Goal: Task Accomplishment & Management: Complete application form

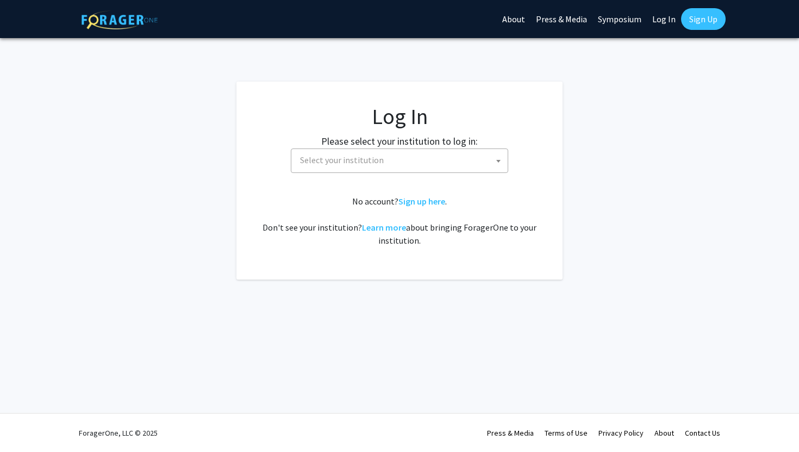
select select
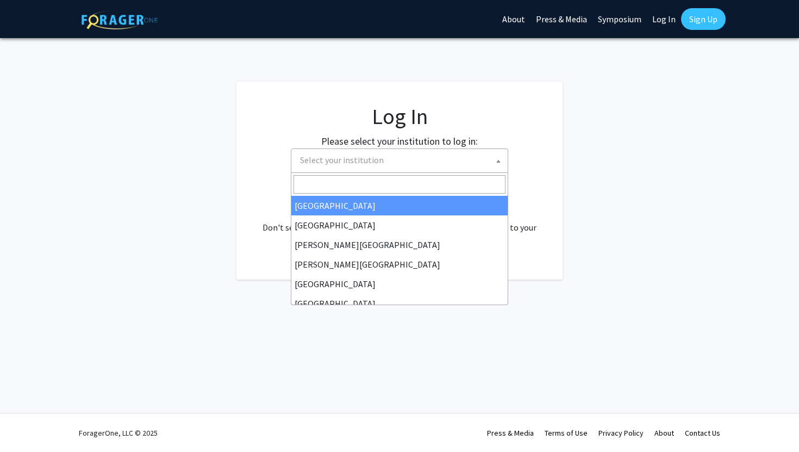
click at [416, 165] on span "Select your institution" at bounding box center [402, 160] width 212 height 22
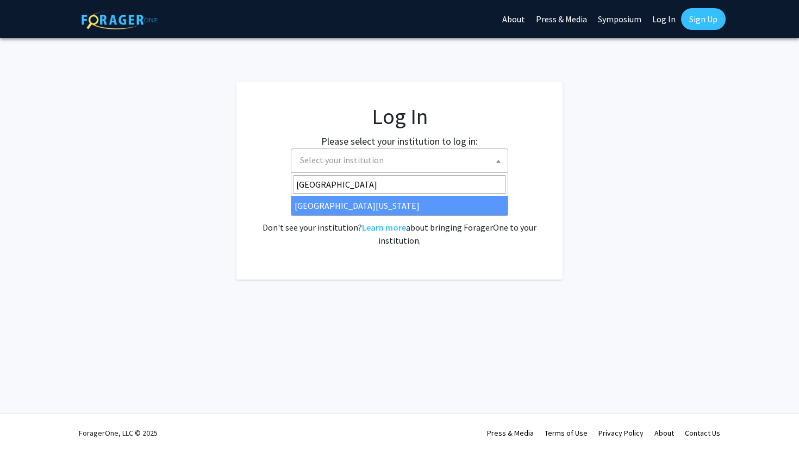
type input "university of maryla"
select select "31"
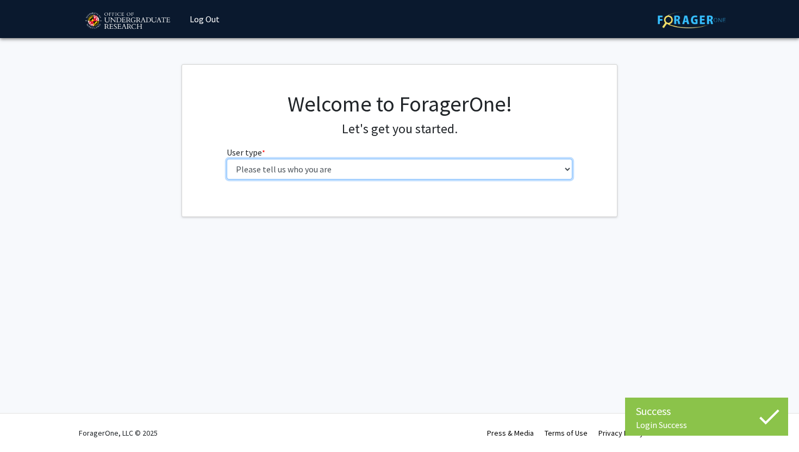
click at [317, 169] on select "Please tell us who you are Undergraduate Student Master's Student Doctoral Cand…" at bounding box center [400, 169] width 346 height 21
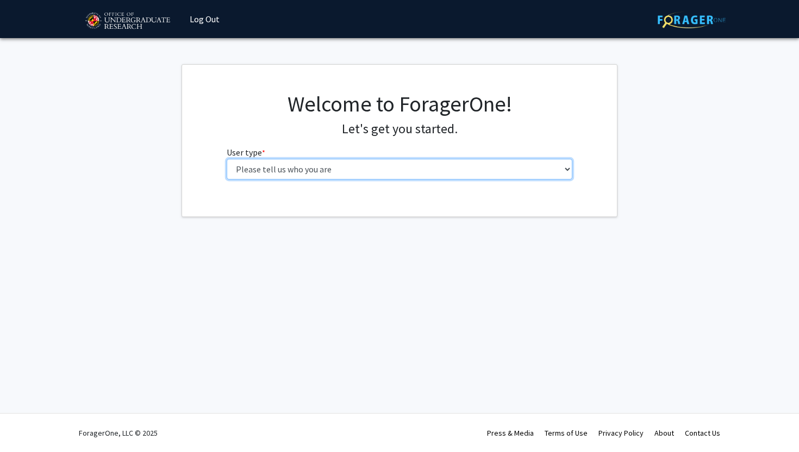
select select "1: undergrad"
click at [227, 159] on select "Please tell us who you are Undergraduate Student Master's Student Doctoral Cand…" at bounding box center [400, 169] width 346 height 21
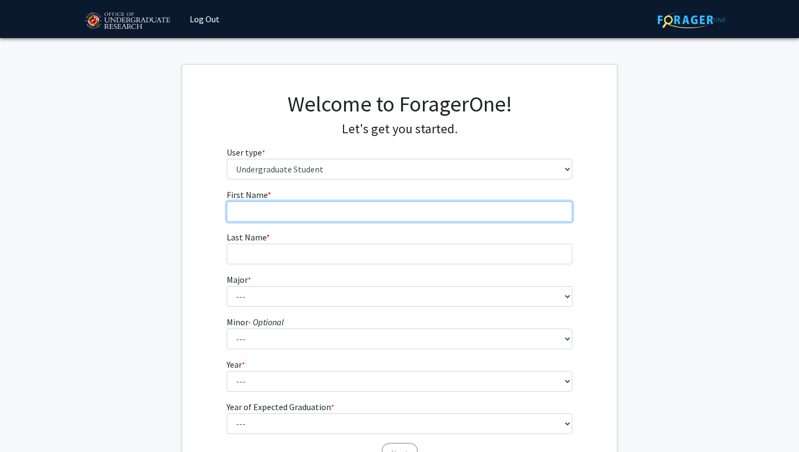
click at [279, 211] on input "First Name * required" at bounding box center [400, 211] width 346 height 21
type input "Gabriella"
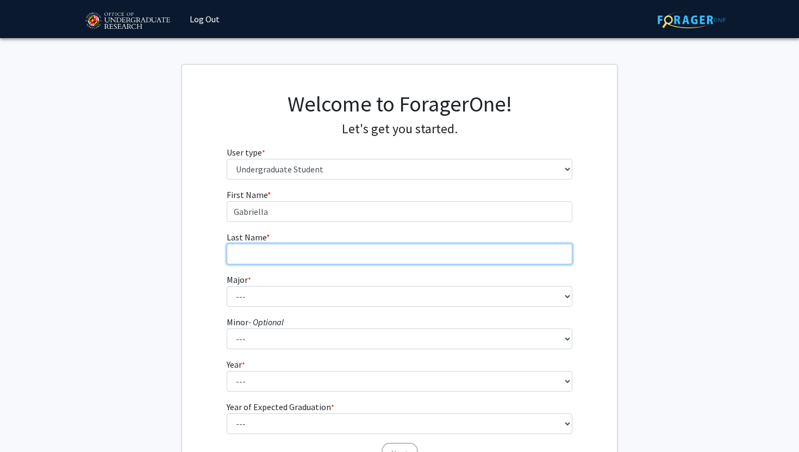
type input "Copty"
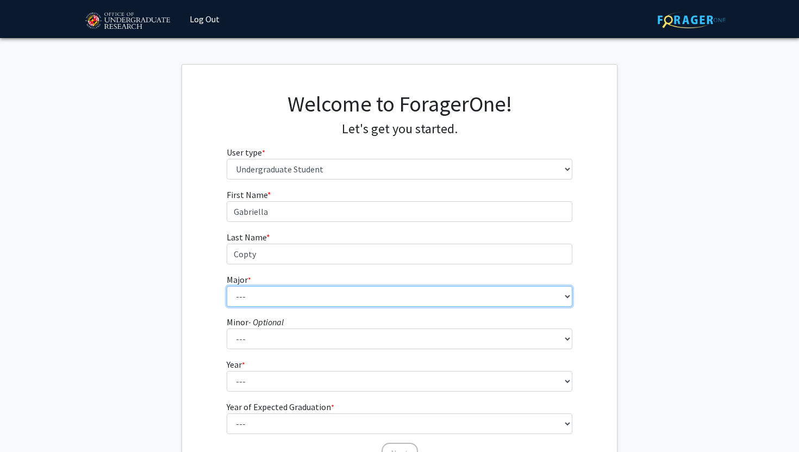
click at [265, 289] on select "--- Accounting Aerospace Engineering African American and Africana Studies Agri…" at bounding box center [400, 296] width 346 height 21
select select "28: 2329"
click at [227, 286] on select "--- Accounting Aerospace Engineering African American and Africana Studies Agri…" at bounding box center [400, 296] width 346 height 21
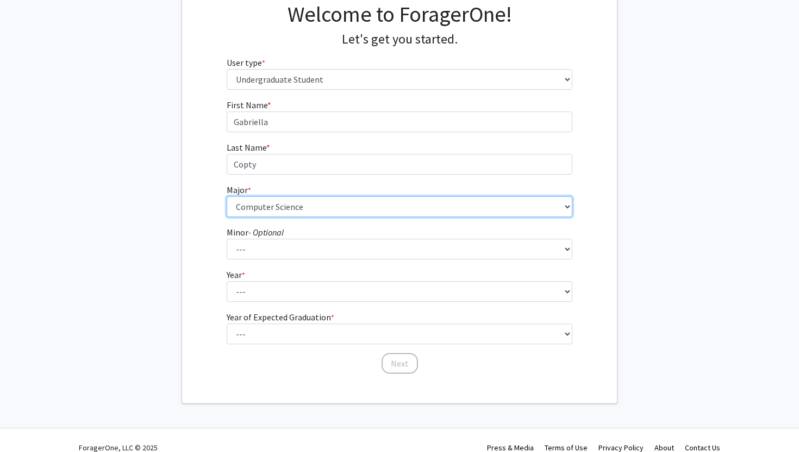
scroll to position [90, 0]
click at [262, 203] on select "--- Accounting Aerospace Engineering African American and Africana Studies Agri…" at bounding box center [400, 206] width 346 height 21
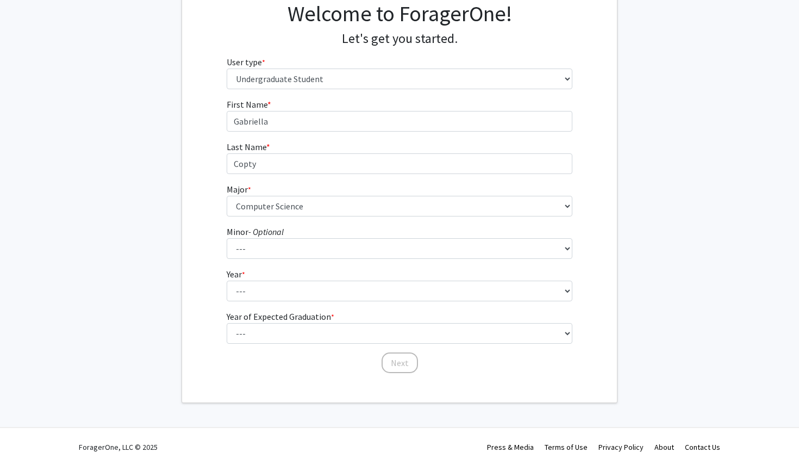
click at [239, 279] on label "Year * required" at bounding box center [236, 273] width 18 height 13
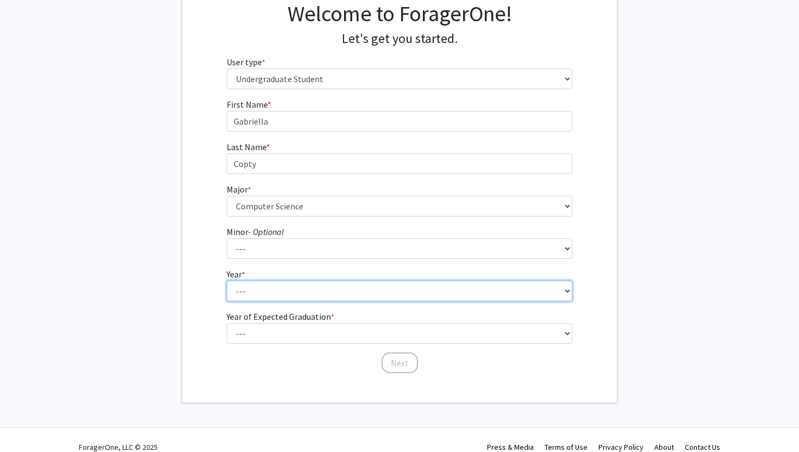
click at [239, 280] on select "--- First-year Sophomore Junior Senior Postbaccalaureate Certificate" at bounding box center [400, 290] width 346 height 21
click at [240, 286] on select "--- First-year Sophomore Junior Senior Postbaccalaureate Certificate" at bounding box center [400, 290] width 346 height 21
select select "2: sophomore"
click at [227, 280] on select "--- First-year Sophomore Junior Senior Postbaccalaureate Certificate" at bounding box center [400, 290] width 346 height 21
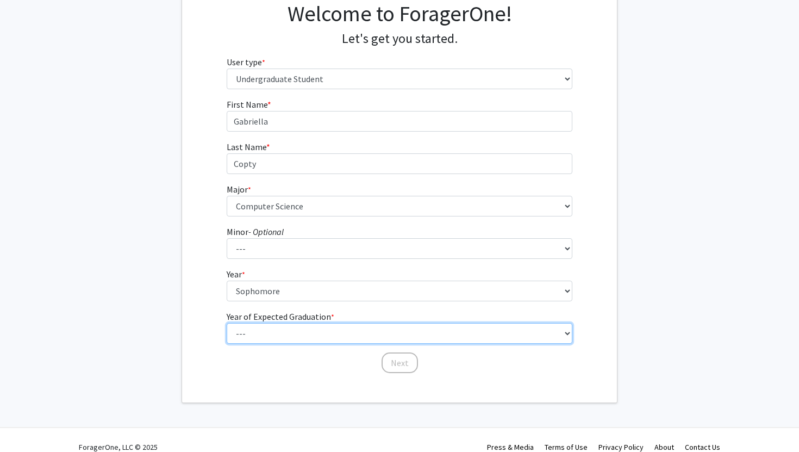
click at [242, 332] on select "--- 2025 2026 2027 2028 2029 2030 2031 2032 2033 2034" at bounding box center [400, 333] width 346 height 21
select select "4: 2028"
click at [227, 323] on select "--- 2025 2026 2027 2028 2029 2030 2031 2032 2033 2034" at bounding box center [400, 333] width 346 height 21
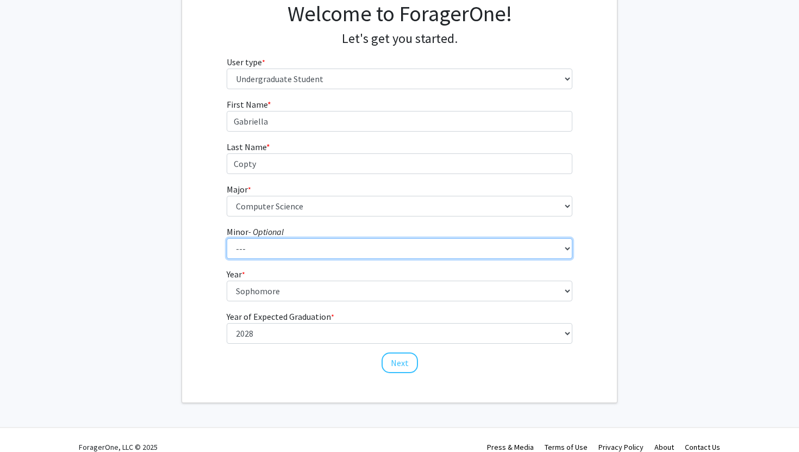
click at [259, 244] on select "--- Actuarial Mathematics Advanced Cybersecurity Experience for Students Africa…" at bounding box center [400, 248] width 346 height 21
click at [227, 238] on select "--- Actuarial Mathematics Advanced Cybersecurity Experience for Students Africa…" at bounding box center [400, 248] width 346 height 21
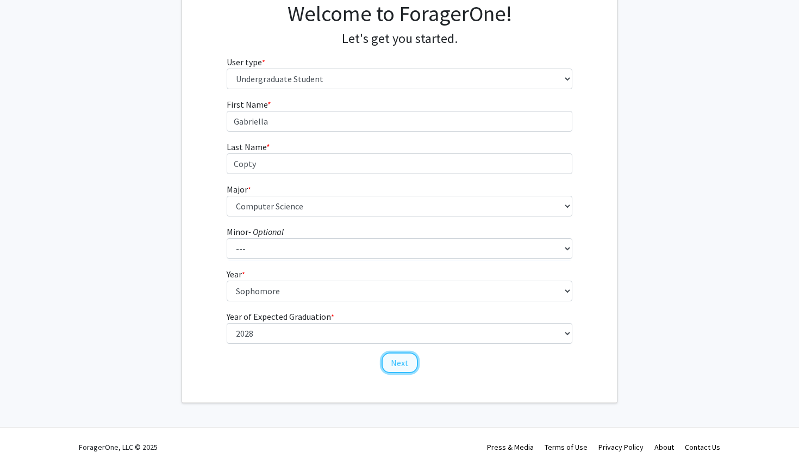
click at [392, 358] on button "Next" at bounding box center [400, 362] width 36 height 21
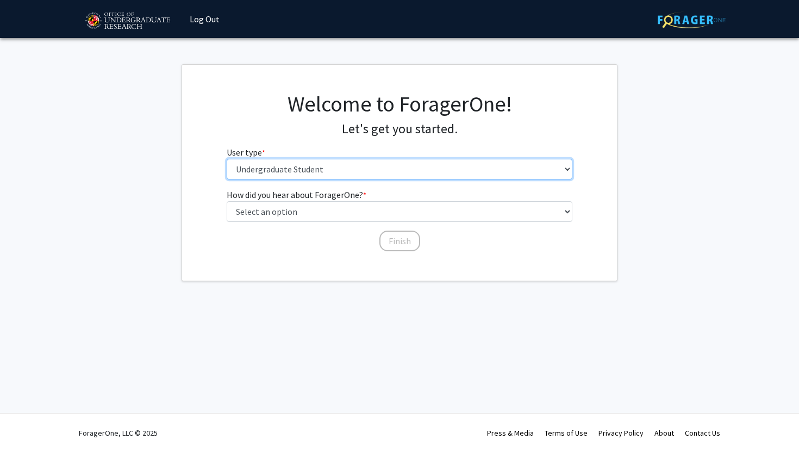
click at [348, 163] on select "Please tell us who you are Undergraduate Student Master's Student Doctoral Cand…" at bounding box center [400, 169] width 346 height 21
click at [227, 159] on select "Please tell us who you are Undergraduate Student Master's Student Doctoral Cand…" at bounding box center [400, 169] width 346 height 21
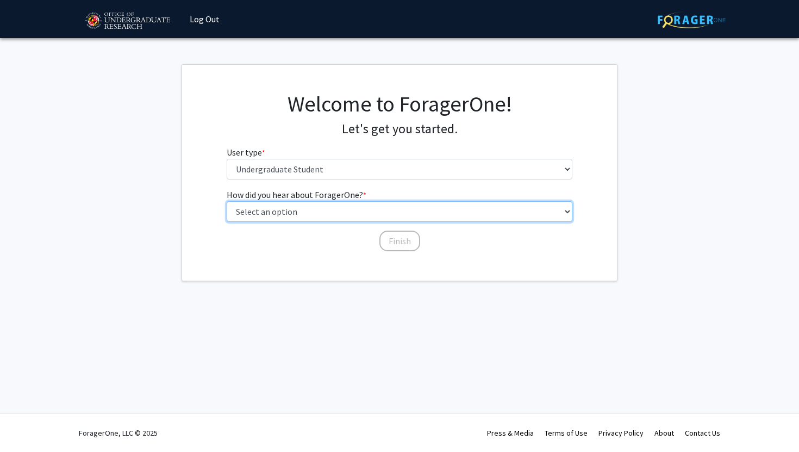
click at [292, 216] on select "Select an option Peer/student recommendation Faculty/staff recommendation Unive…" at bounding box center [400, 211] width 346 height 21
select select "5: other"
click at [227, 201] on select "Select an option Peer/student recommendation Faculty/staff recommendation Unive…" at bounding box center [400, 211] width 346 height 21
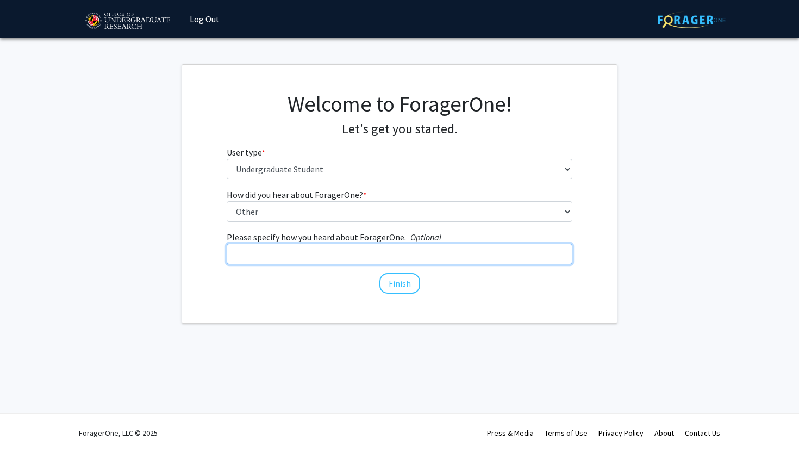
click at [382, 261] on input "Please specify how you heard about ForagerOne. - Optional" at bounding box center [400, 254] width 346 height 21
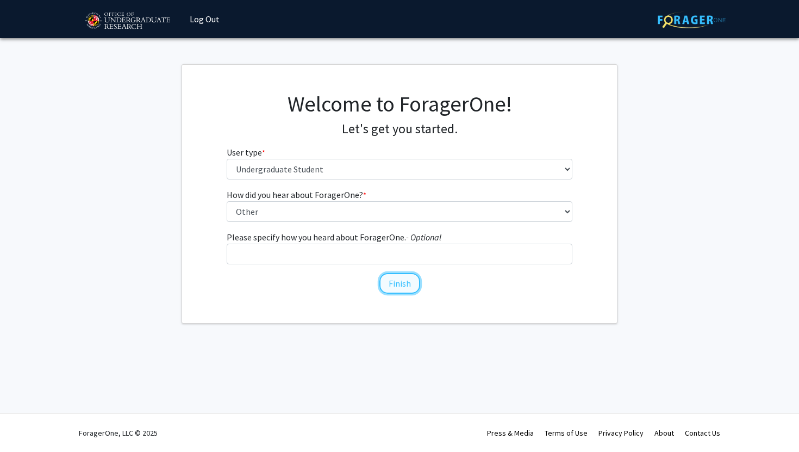
click at [390, 286] on button "Finish" at bounding box center [399, 283] width 41 height 21
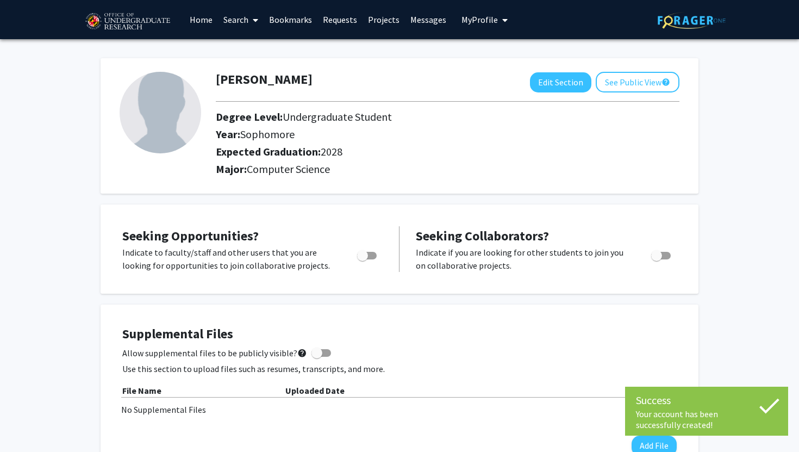
click at [377, 256] on div "Toggle" at bounding box center [368, 254] width 30 height 16
click at [374, 256] on span "Toggle" at bounding box center [367, 256] width 20 height 8
click at [363, 259] on input "Are you actively seeking opportunities?" at bounding box center [362, 259] width 1 height 1
checkbox input "true"
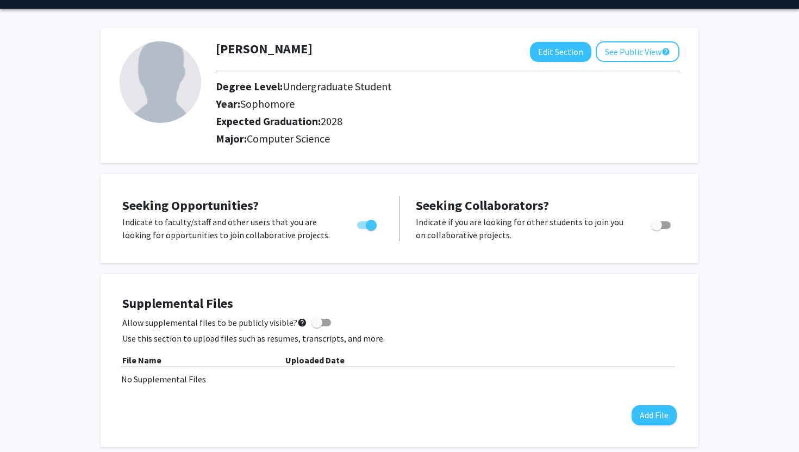
scroll to position [33, 0]
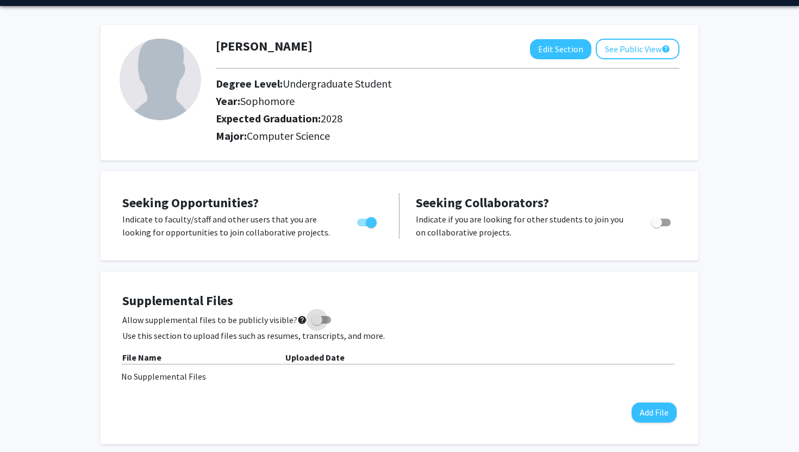
click at [319, 321] on span at bounding box center [321, 320] width 20 height 8
click at [317, 323] on input "Allow supplemental files to be publicly visible? help" at bounding box center [316, 323] width 1 height 1
checkbox input "true"
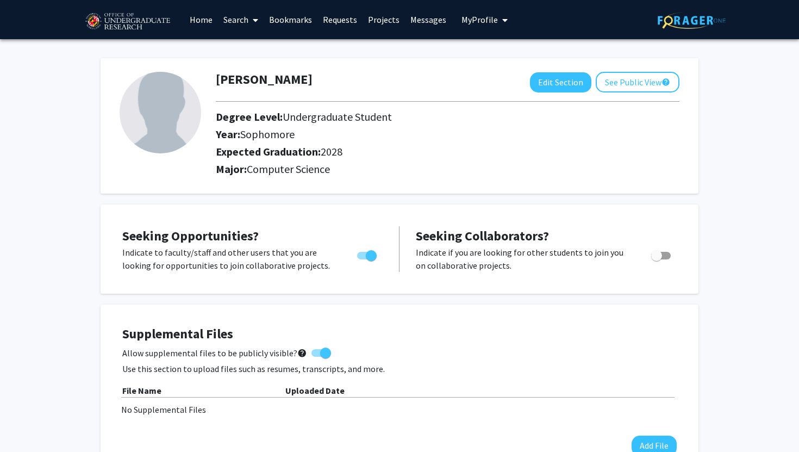
click at [241, 21] on link "Search" at bounding box center [241, 20] width 46 height 38
click at [244, 72] on span "Students" at bounding box center [251, 72] width 66 height 22
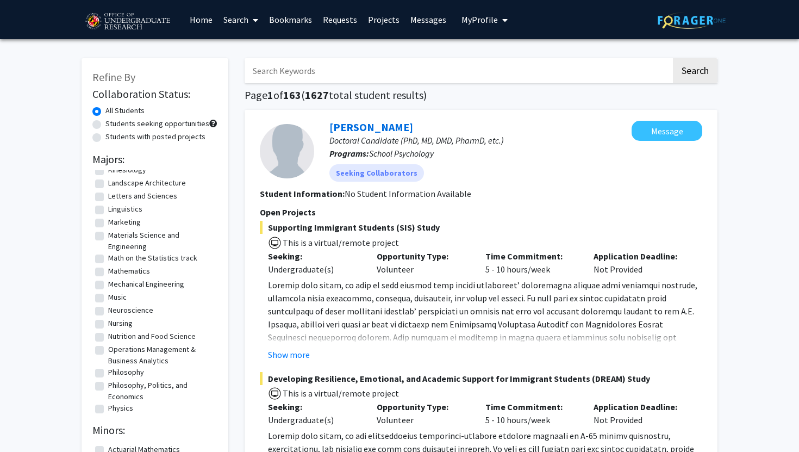
scroll to position [680, 0]
click at [108, 287] on label "Mechanical Engineering" at bounding box center [146, 281] width 76 height 11
click at [108, 283] on input "Mechanical Engineering" at bounding box center [111, 279] width 7 height 7
checkbox input "true"
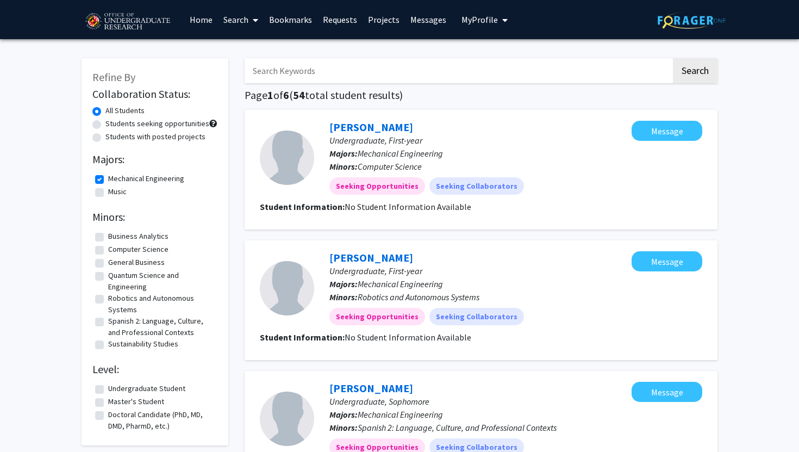
click at [256, 22] on icon at bounding box center [255, 20] width 5 height 9
click at [383, 23] on link "Projects" at bounding box center [384, 20] width 42 height 38
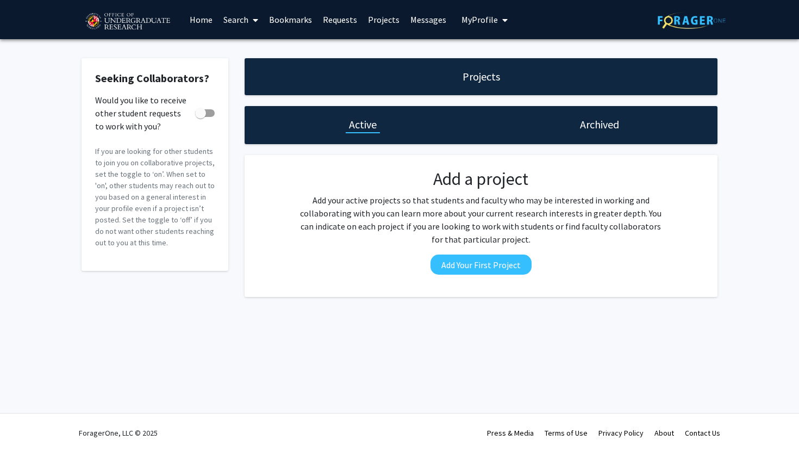
click at [382, 20] on link "Projects" at bounding box center [384, 20] width 42 height 38
click at [421, 1] on link "Messages" at bounding box center [428, 20] width 47 height 38
